Goal: Manage account settings

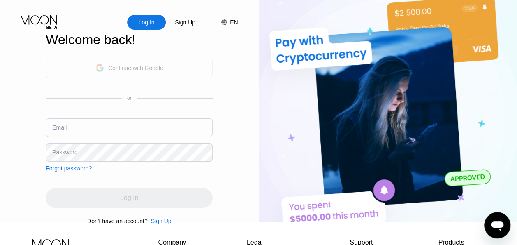
click at [106, 73] on div "Continue with Google" at bounding box center [130, 67] width 68 height 13
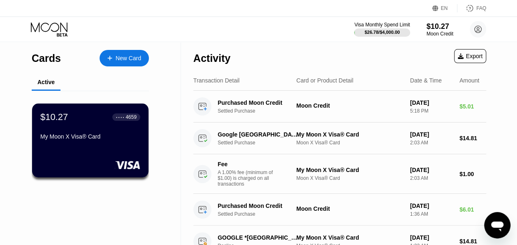
click at [265, 37] on div "Visa Monthly Spend Limit $26.78 / $4,000.00 $10.27 Moon Credit harrison bobby h…" at bounding box center [258, 29] width 517 height 25
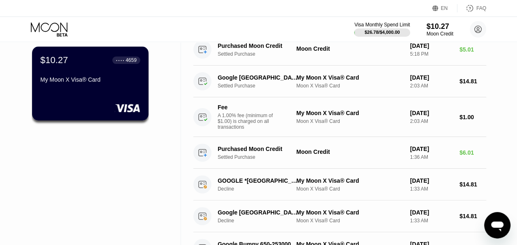
scroll to position [49, 0]
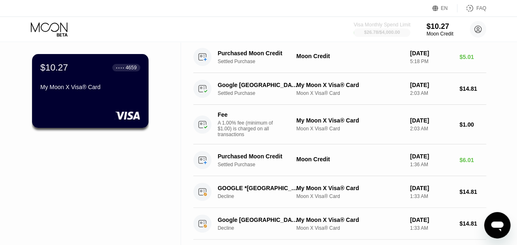
click at [392, 33] on div "$26.78 / $4,000.00" at bounding box center [382, 32] width 36 height 5
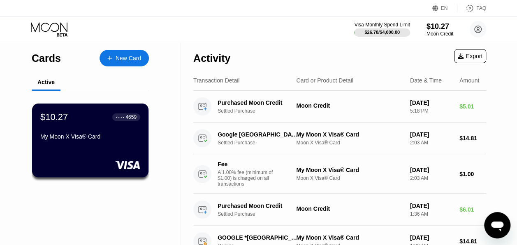
click at [428, 54] on div "Activity Export" at bounding box center [339, 56] width 293 height 29
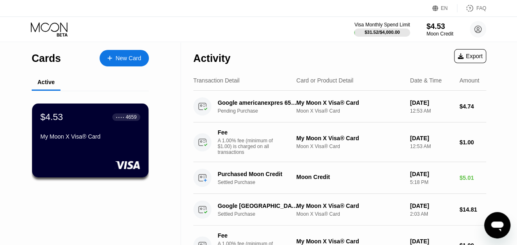
click at [229, 30] on div "Visa Monthly Spend Limit $31.52 / $4,000.00 $4.53 Moon Credit [PERSON_NAME] [EM…" at bounding box center [258, 29] width 517 height 25
